Goal: Information Seeking & Learning: Check status

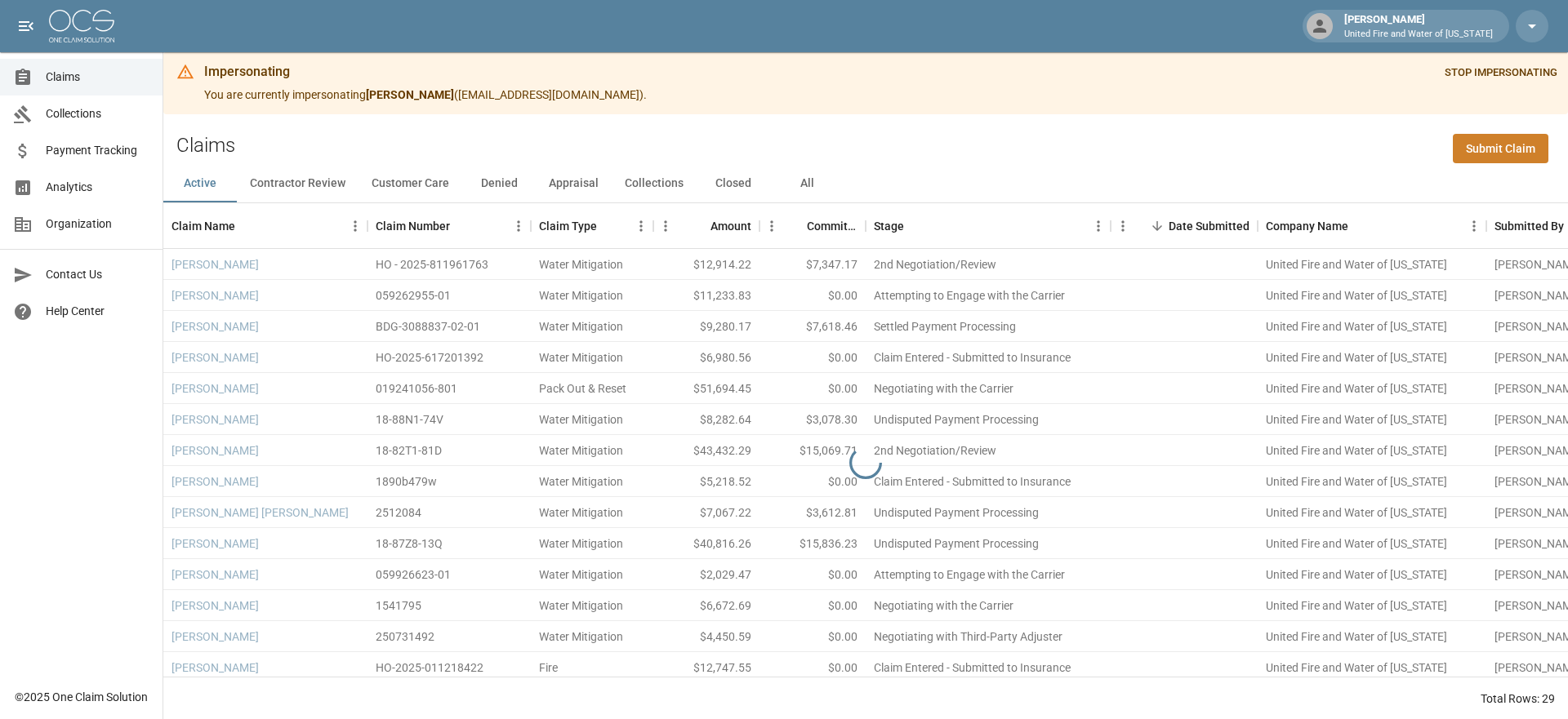
click at [94, 153] on span "Payment Tracking" at bounding box center [97, 150] width 104 height 17
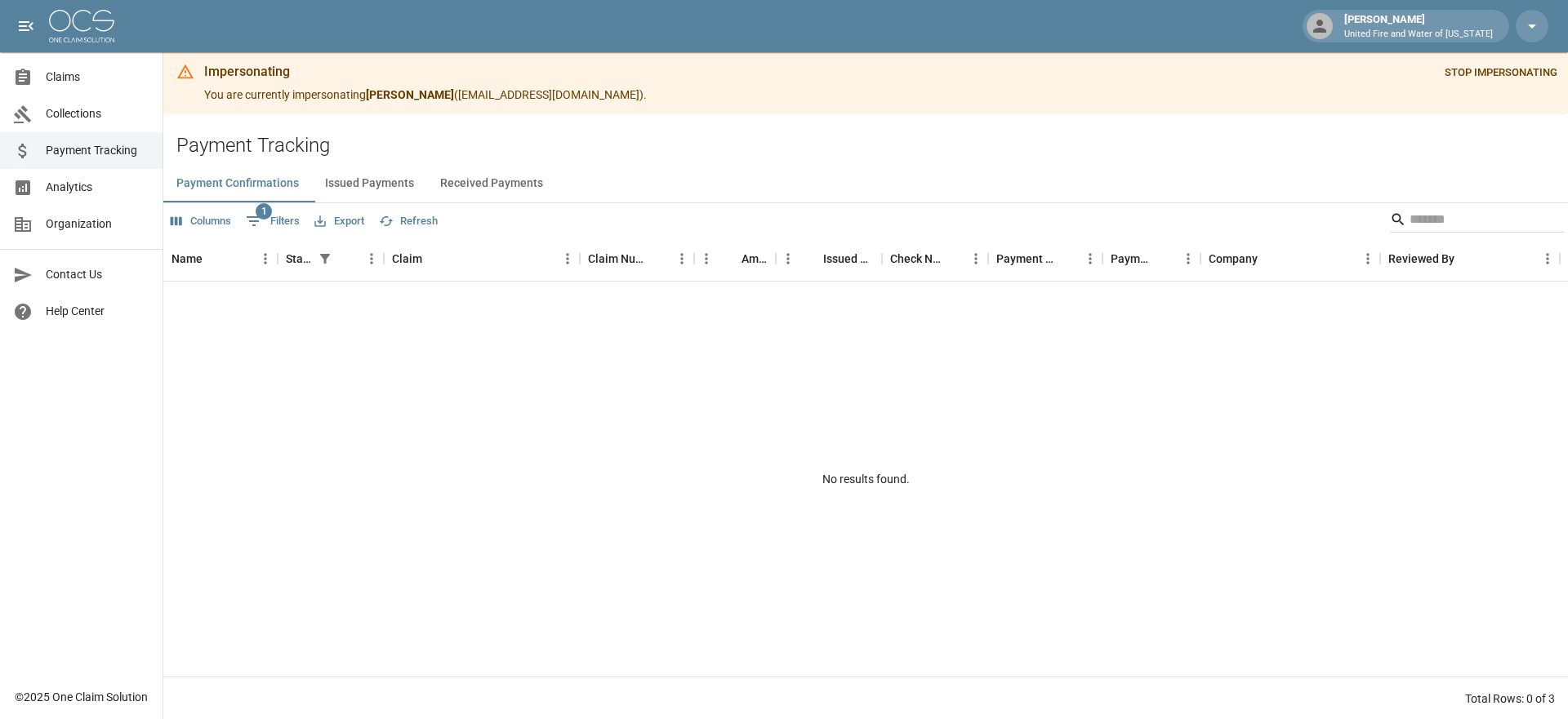
click at [394, 174] on button "Issued Payments" at bounding box center [370, 182] width 115 height 39
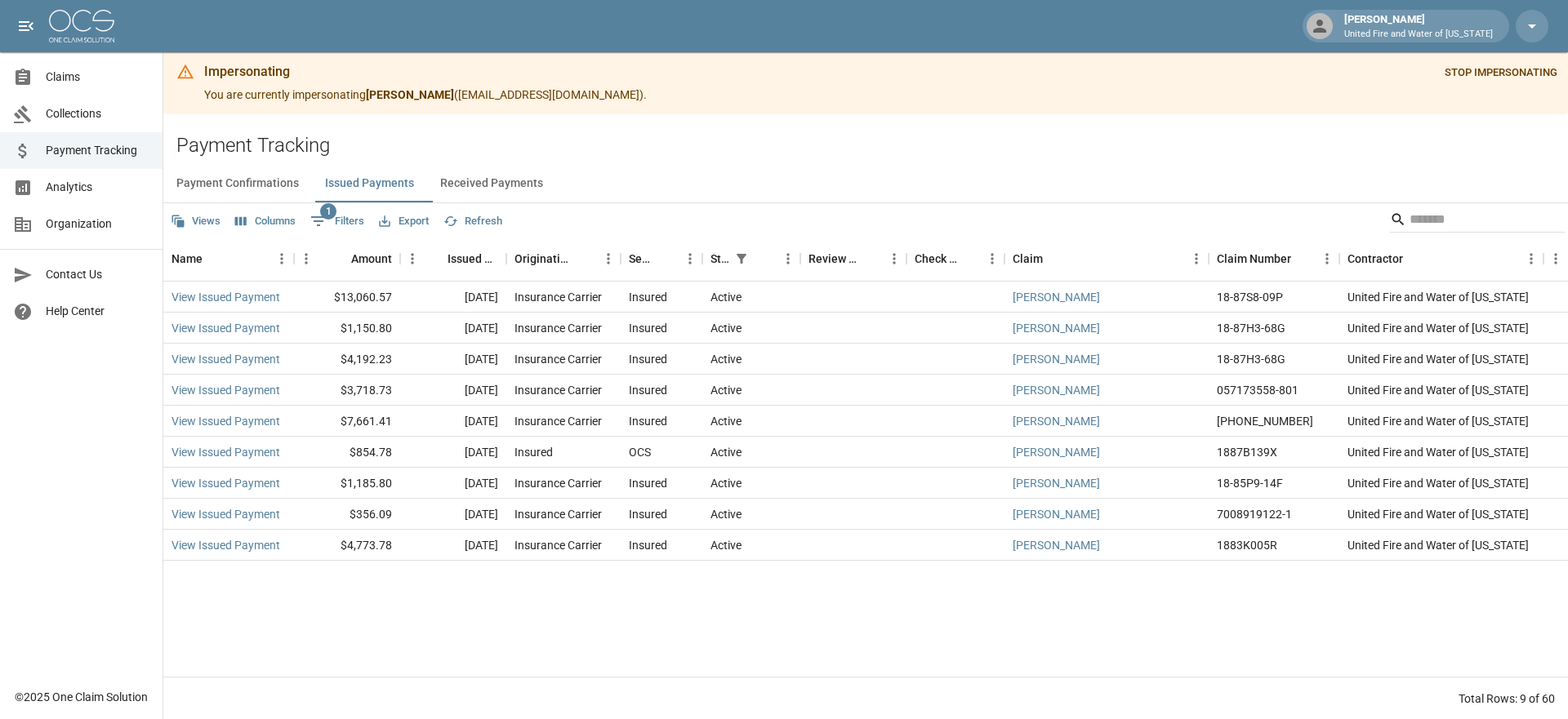
click at [76, 115] on span "Collections" at bounding box center [97, 114] width 104 height 17
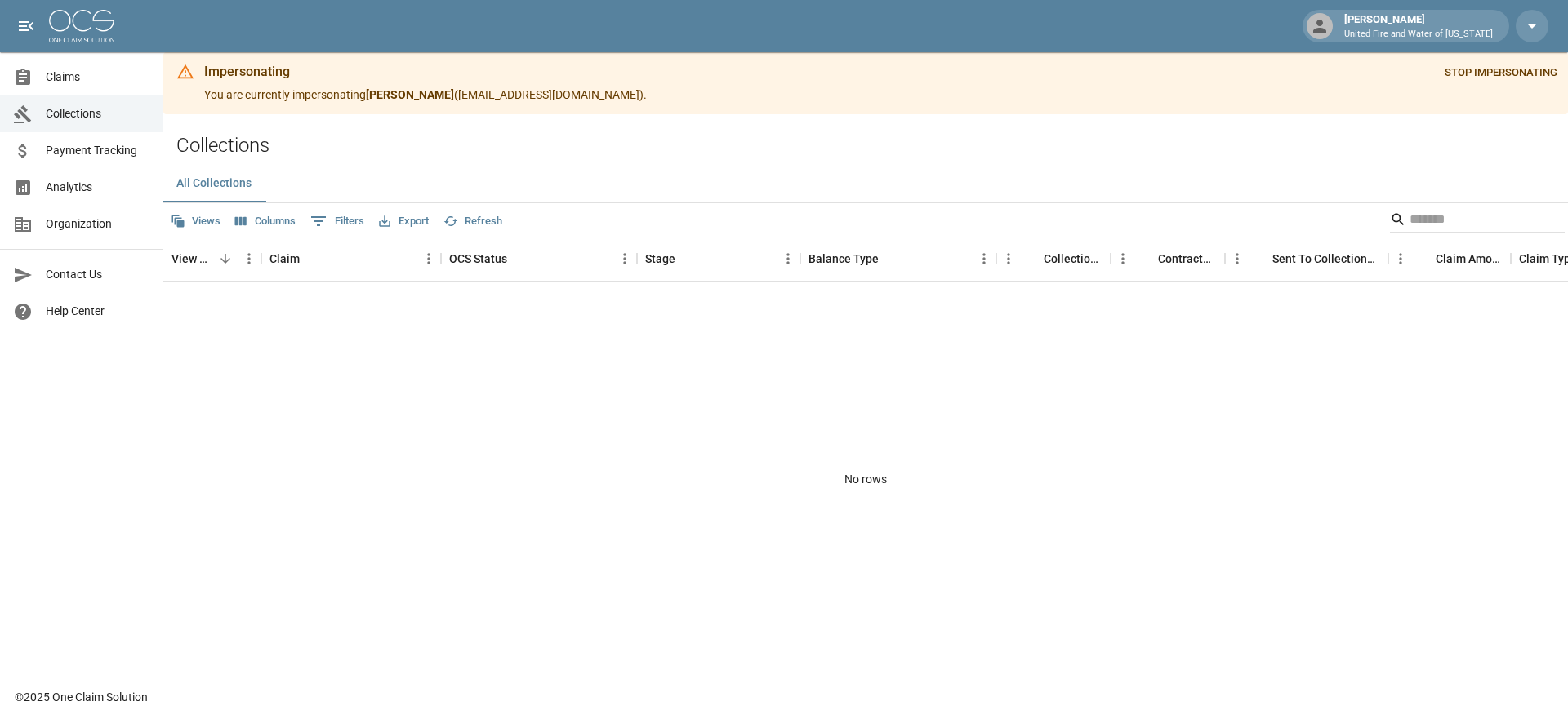
click at [73, 79] on span "Claims" at bounding box center [97, 77] width 104 height 17
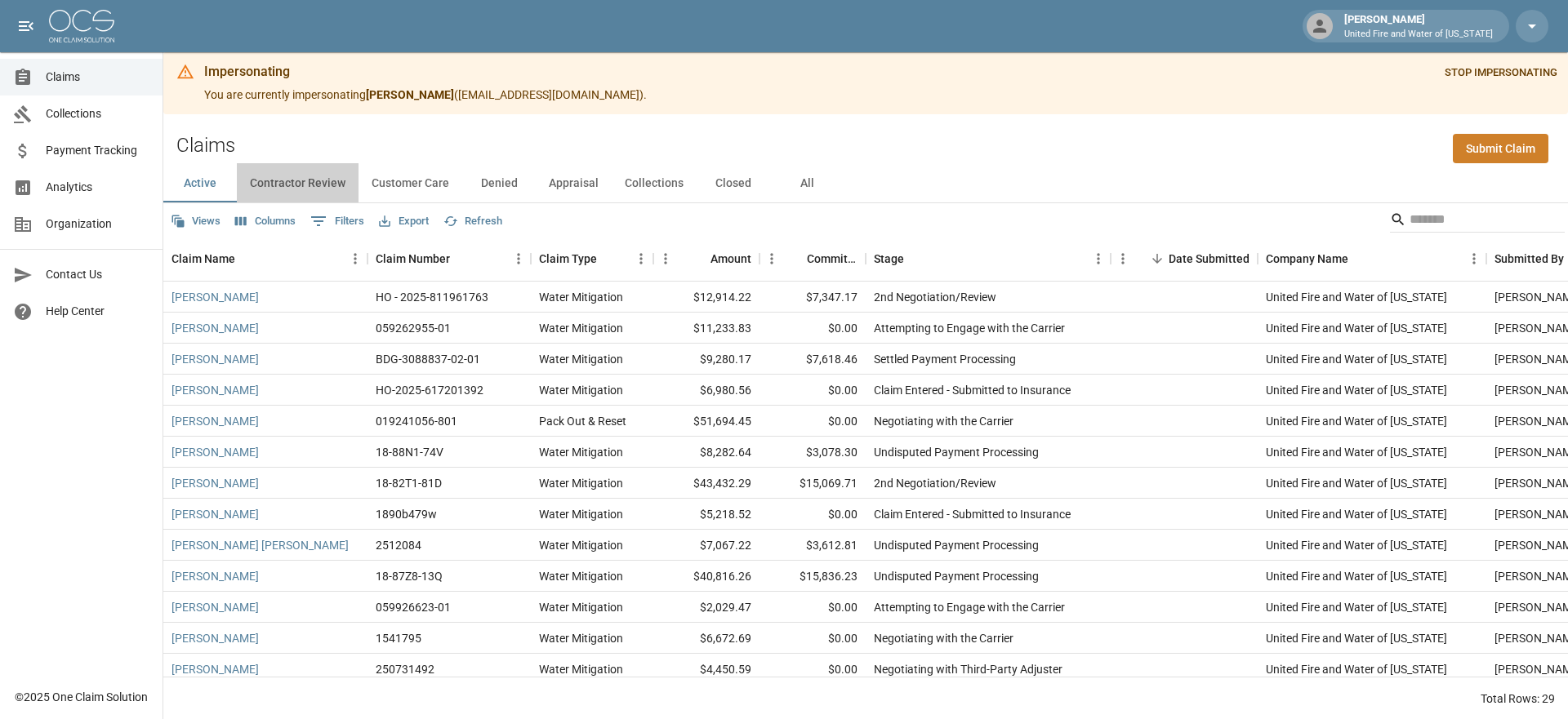
click at [300, 181] on button "Contractor Review" at bounding box center [297, 182] width 122 height 39
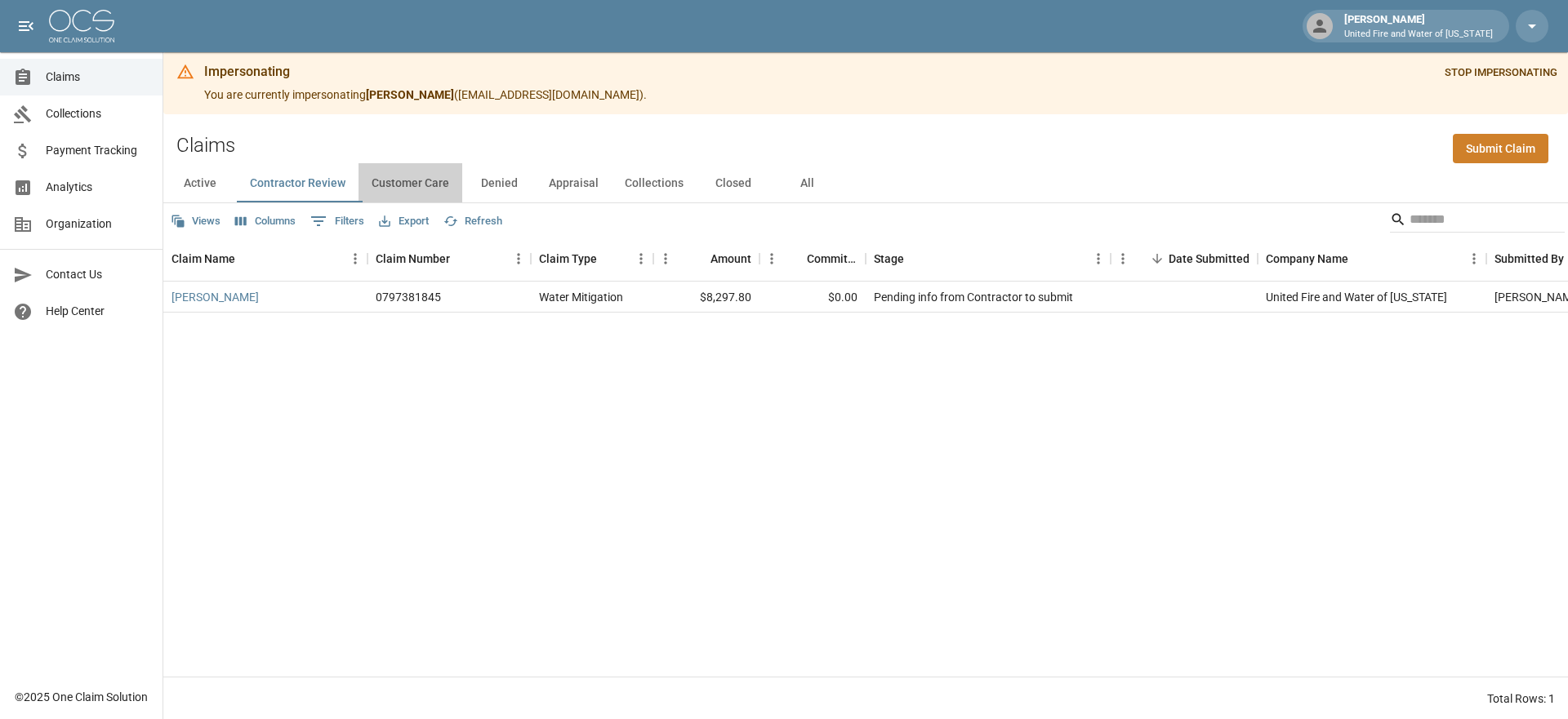
click at [427, 189] on button "Customer Care" at bounding box center [410, 182] width 104 height 39
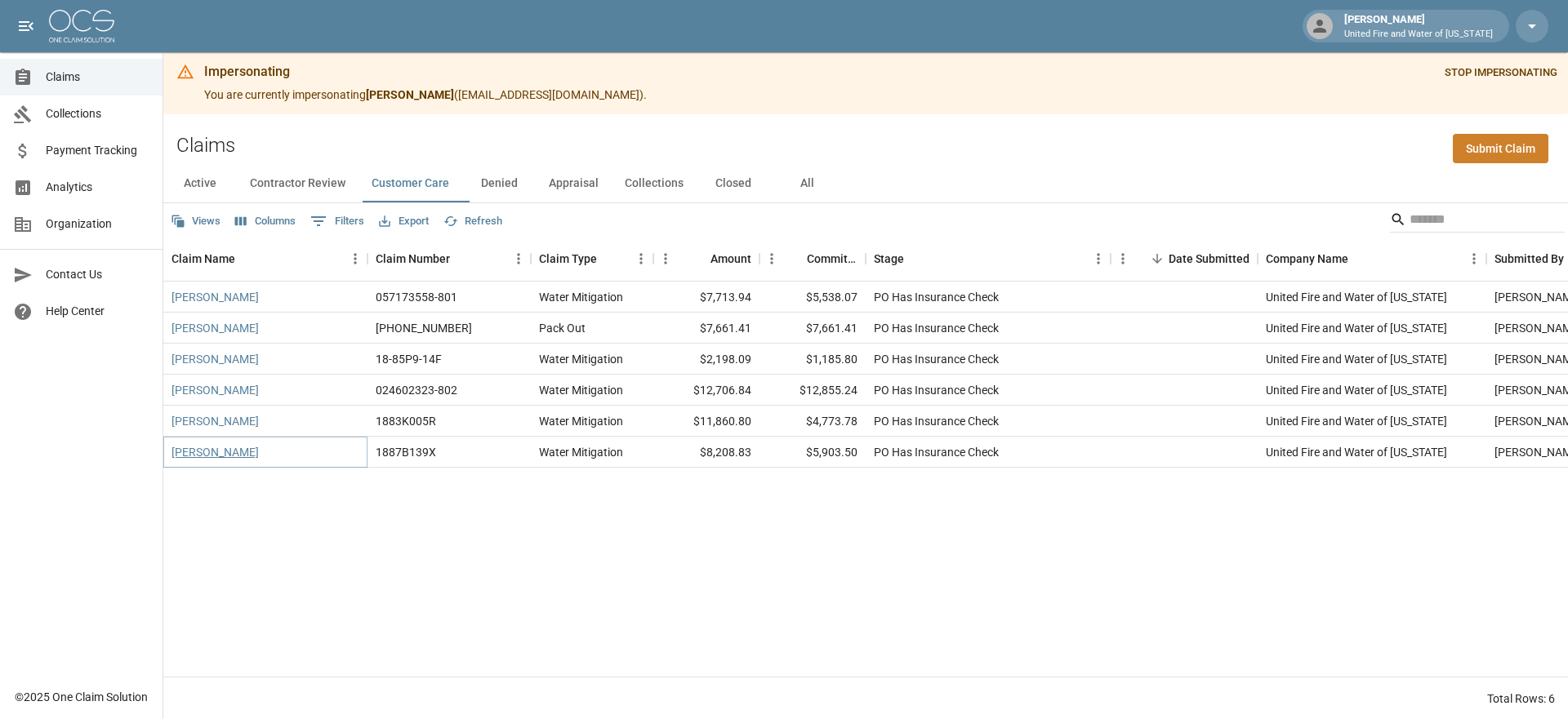
click at [189, 456] on link "[PERSON_NAME]" at bounding box center [215, 452] width 88 height 16
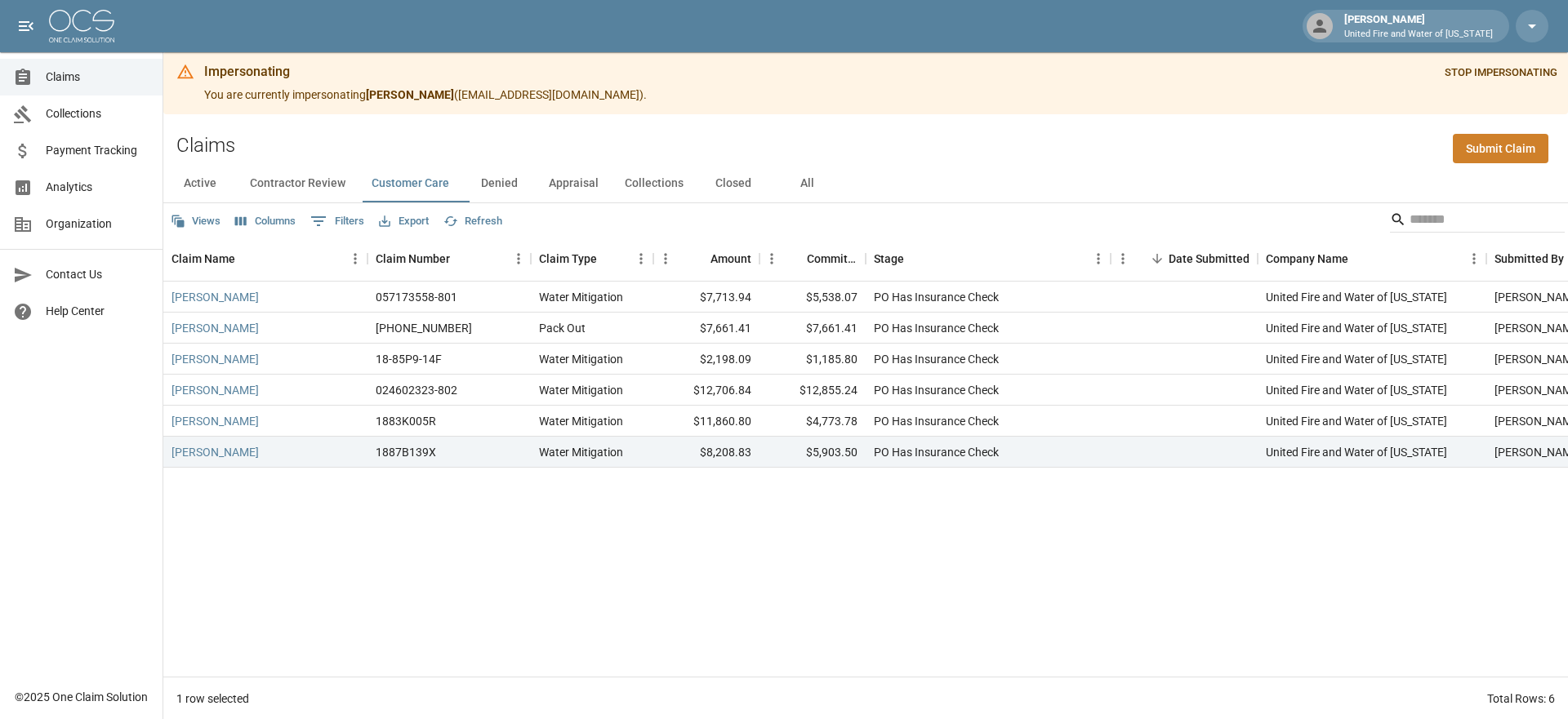
click at [495, 176] on button "Denied" at bounding box center [498, 182] width 73 height 39
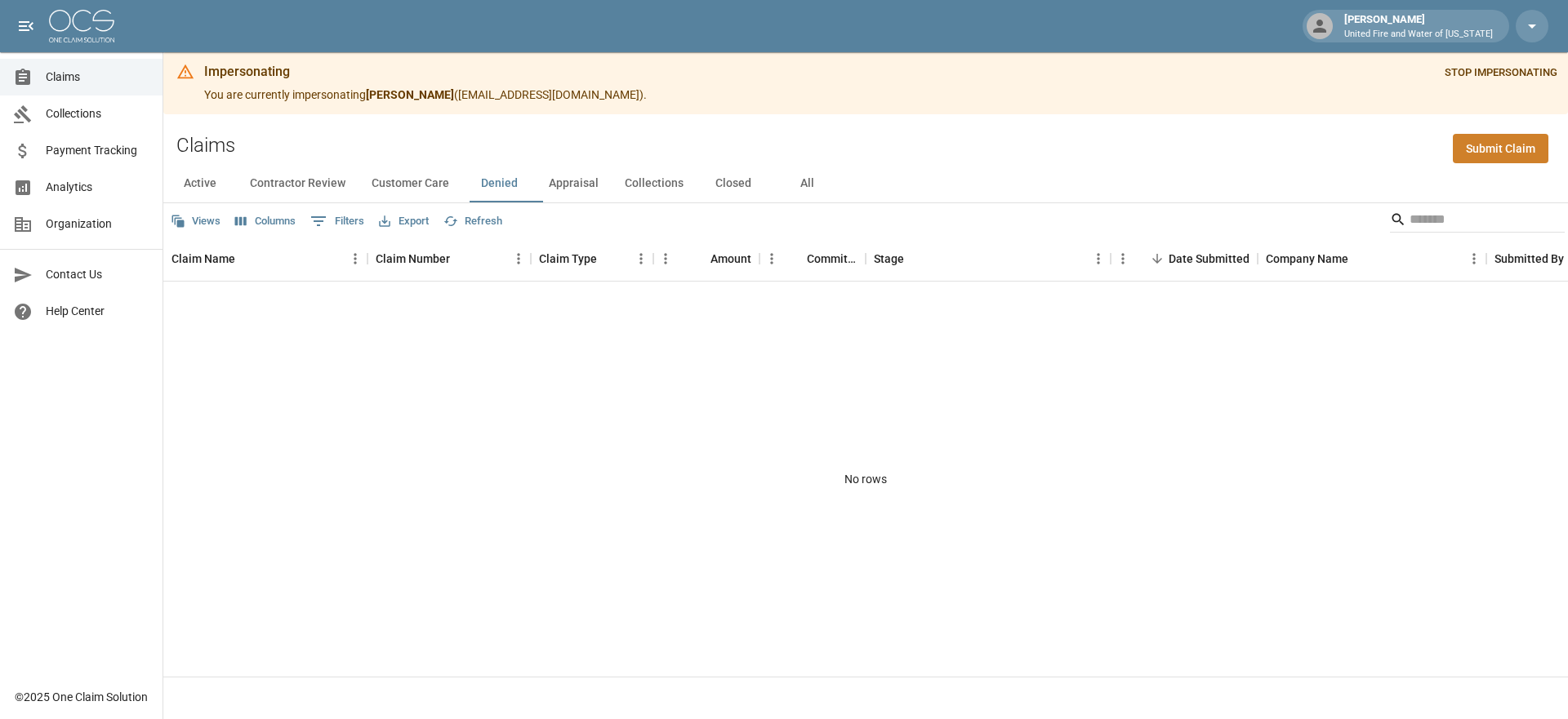
click at [547, 176] on button "Appraisal" at bounding box center [574, 182] width 76 height 39
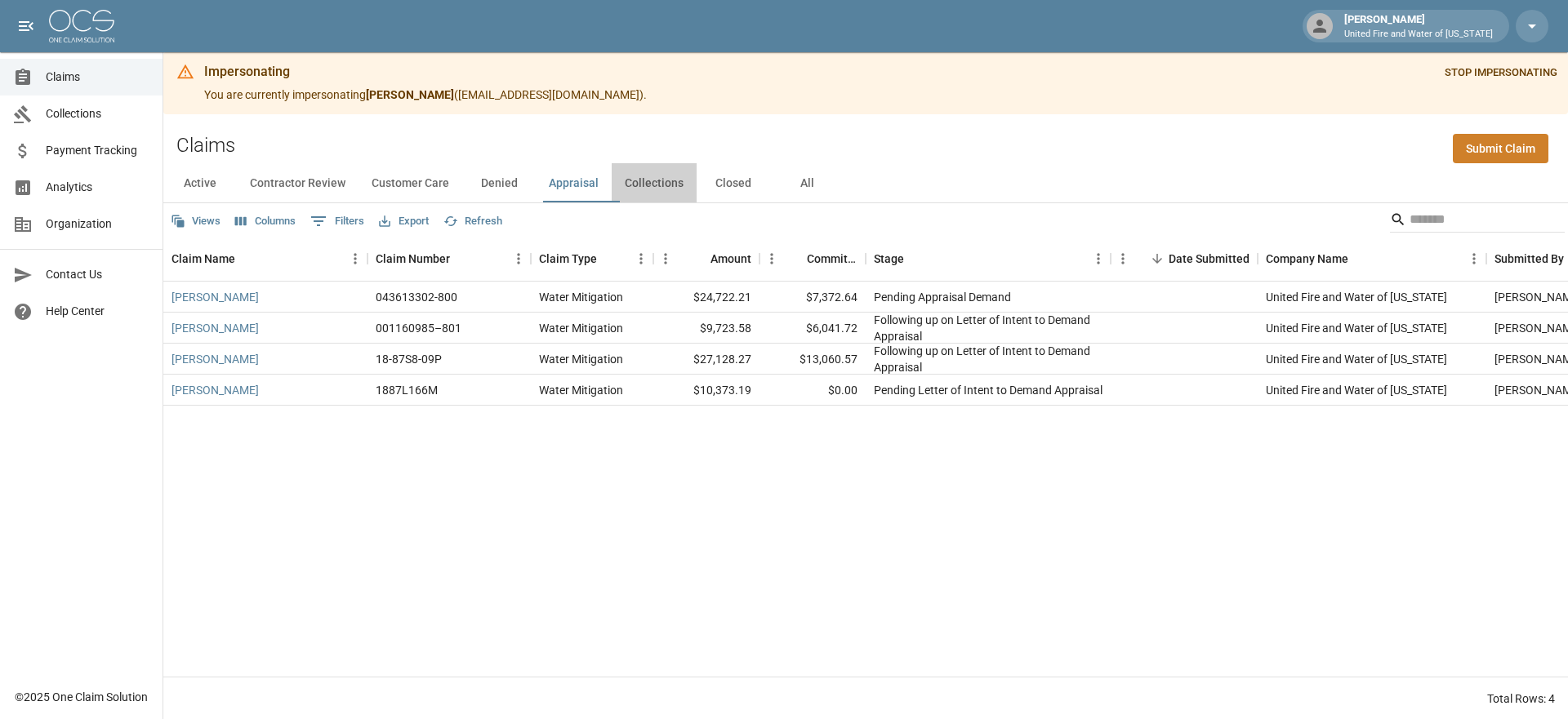
click at [632, 185] on button "Collections" at bounding box center [654, 182] width 85 height 39
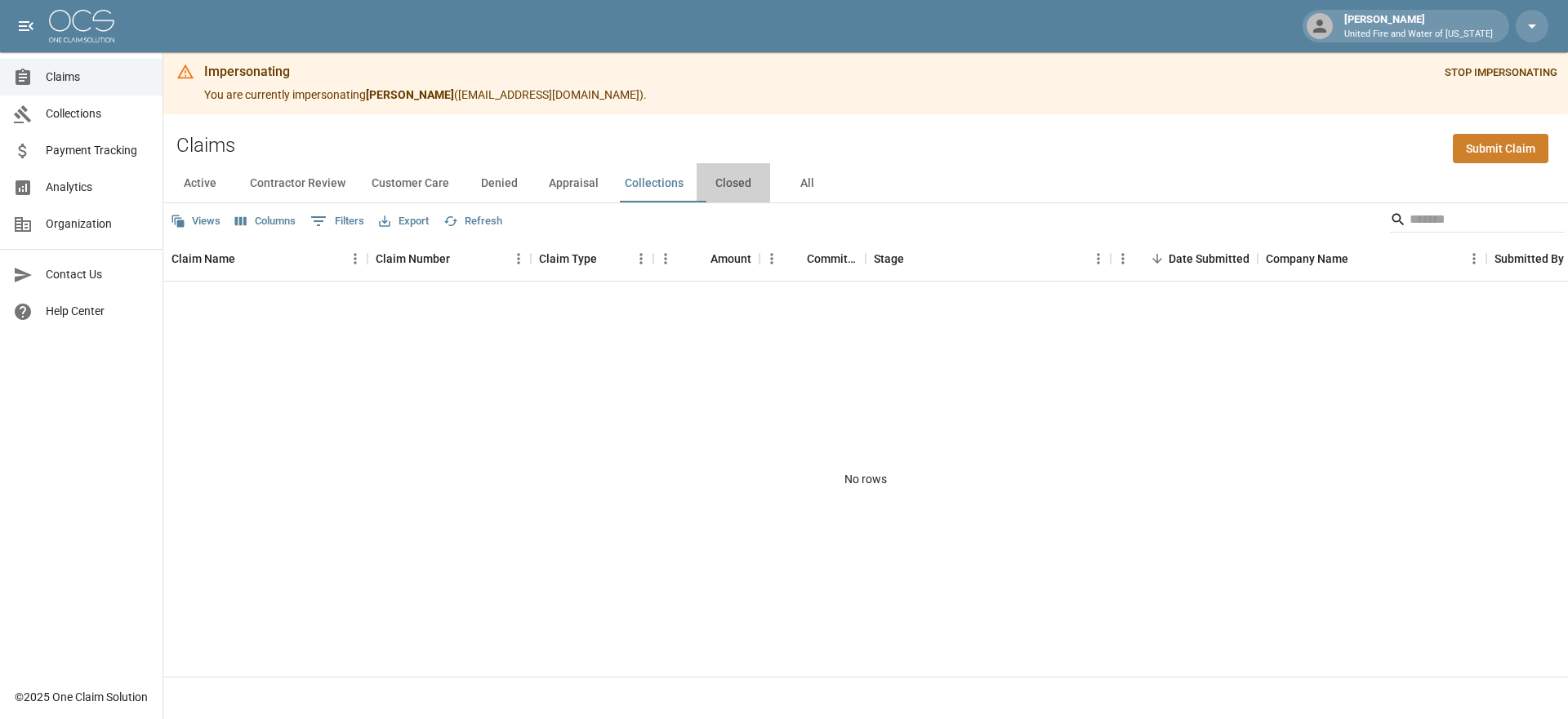
click at [735, 183] on button "Closed" at bounding box center [733, 182] width 73 height 39
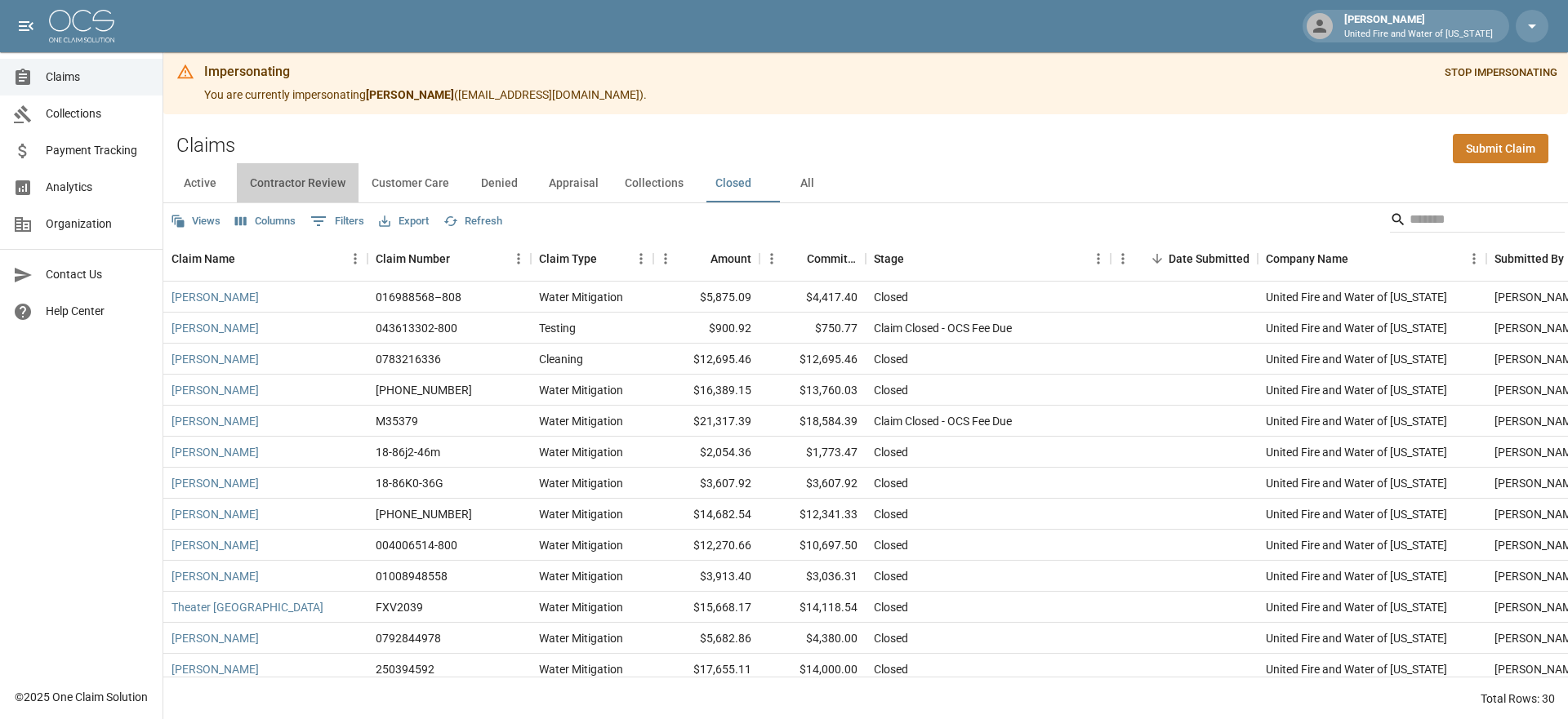
click at [291, 193] on button "Contractor Review" at bounding box center [297, 182] width 122 height 39
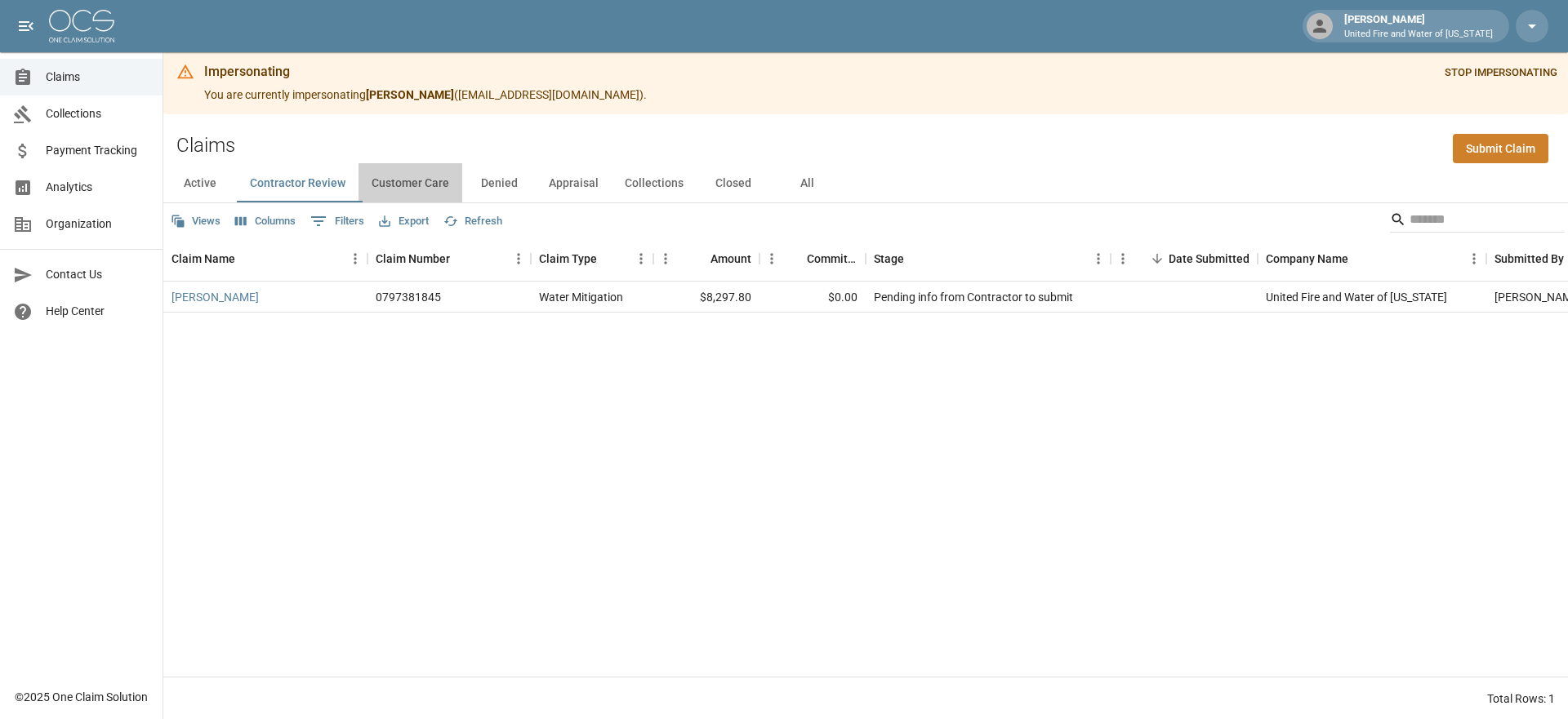
click at [375, 186] on button "Customer Care" at bounding box center [410, 182] width 104 height 39
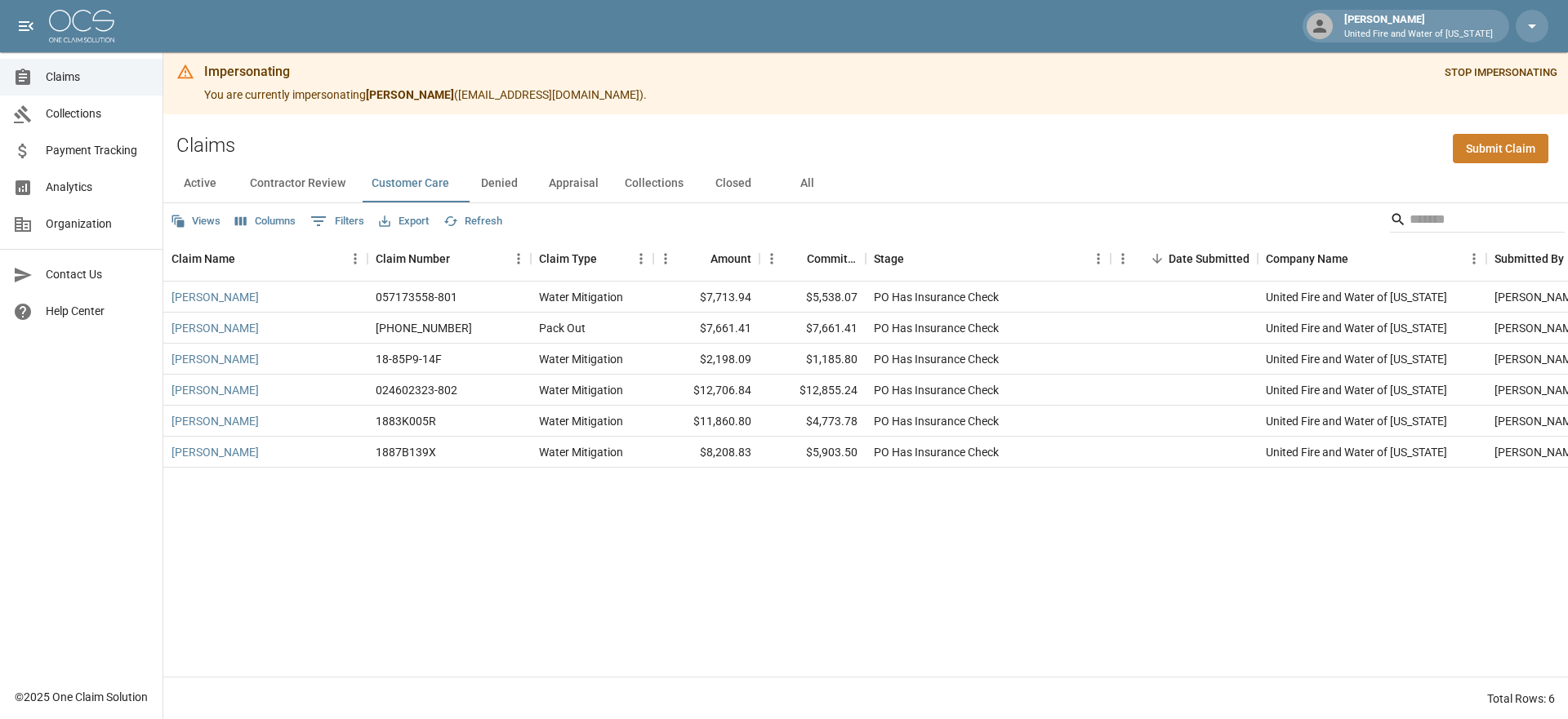
click at [298, 179] on button "Contractor Review" at bounding box center [297, 182] width 122 height 39
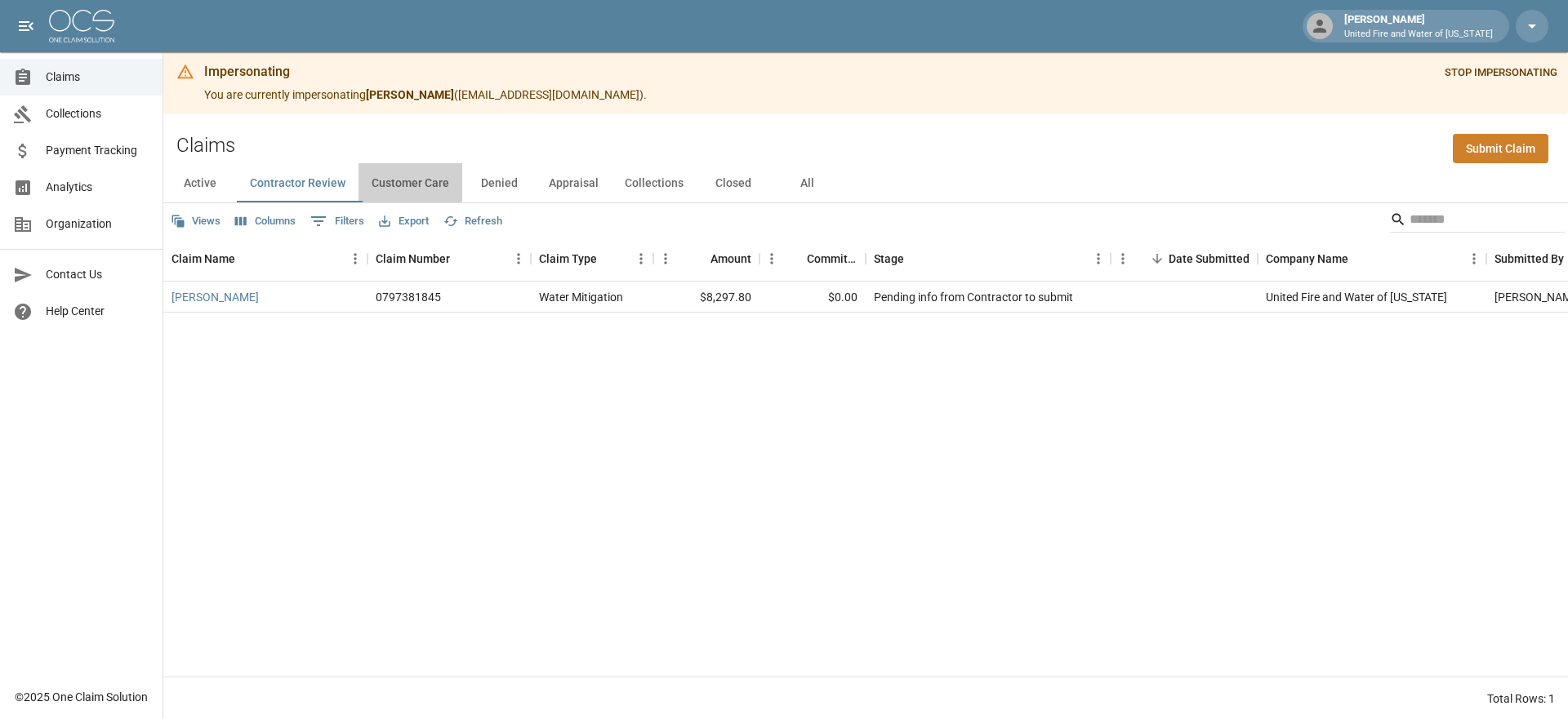
click at [413, 189] on button "Customer Care" at bounding box center [410, 182] width 104 height 39
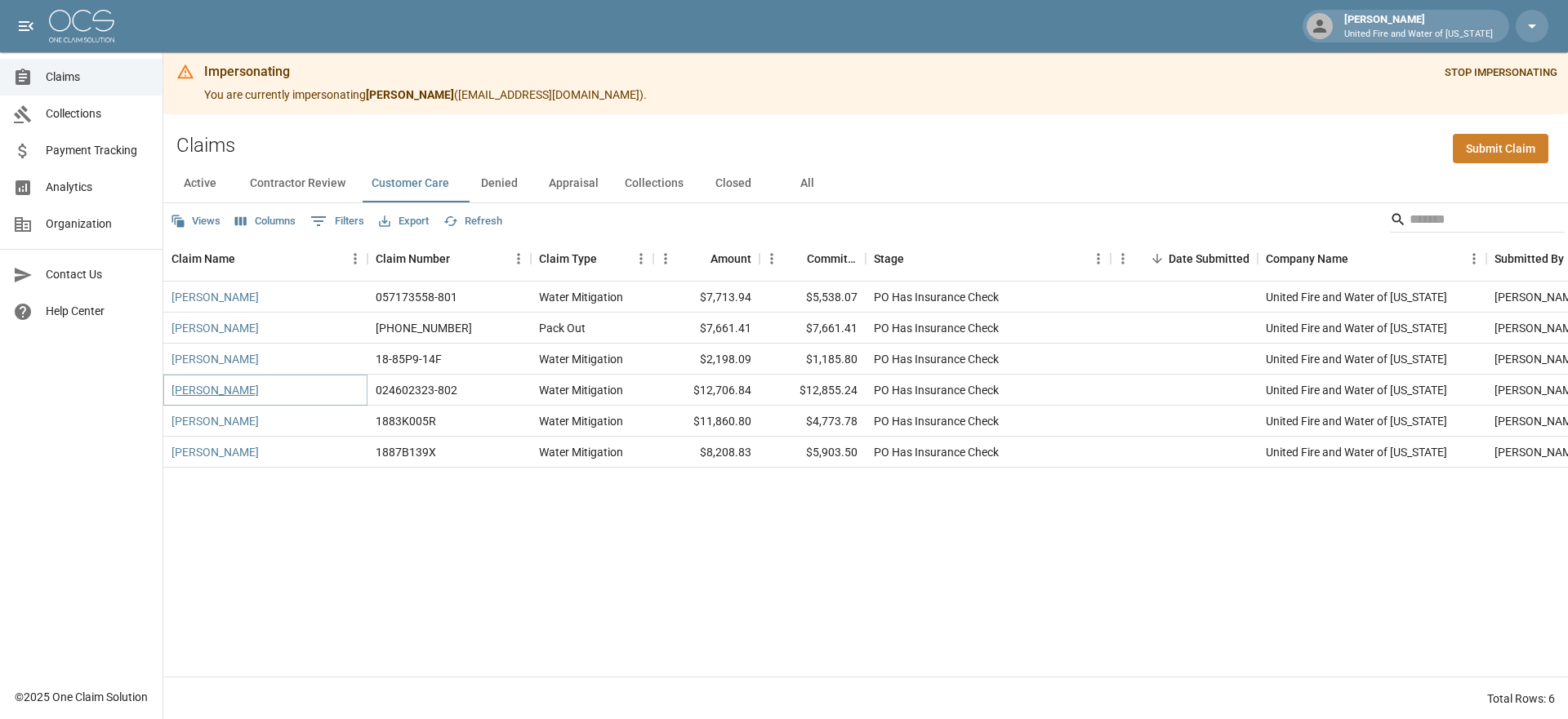
click at [226, 386] on link "[PERSON_NAME]" at bounding box center [215, 391] width 88 height 16
